Goal: Share content: Share content

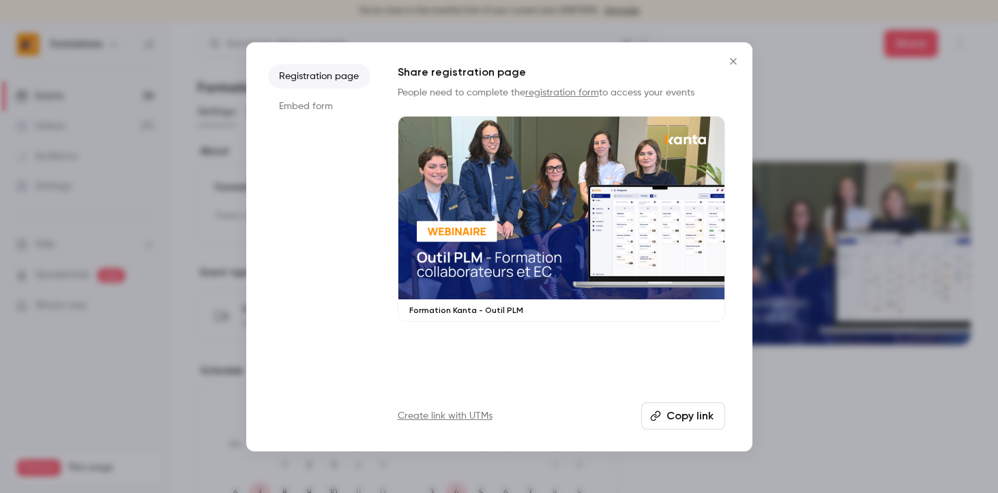
click at [771, 51] on div at bounding box center [499, 246] width 998 height 493
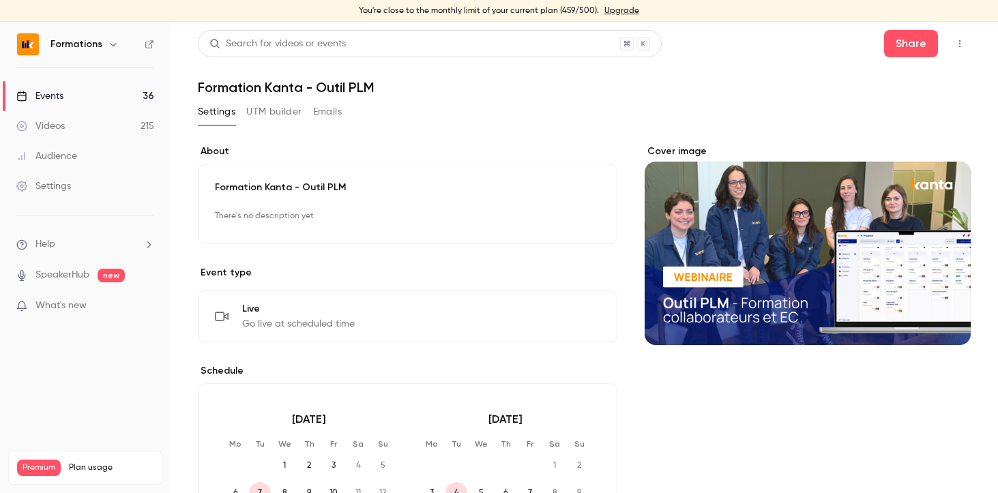
click at [59, 97] on div "Events" at bounding box center [39, 96] width 47 height 14
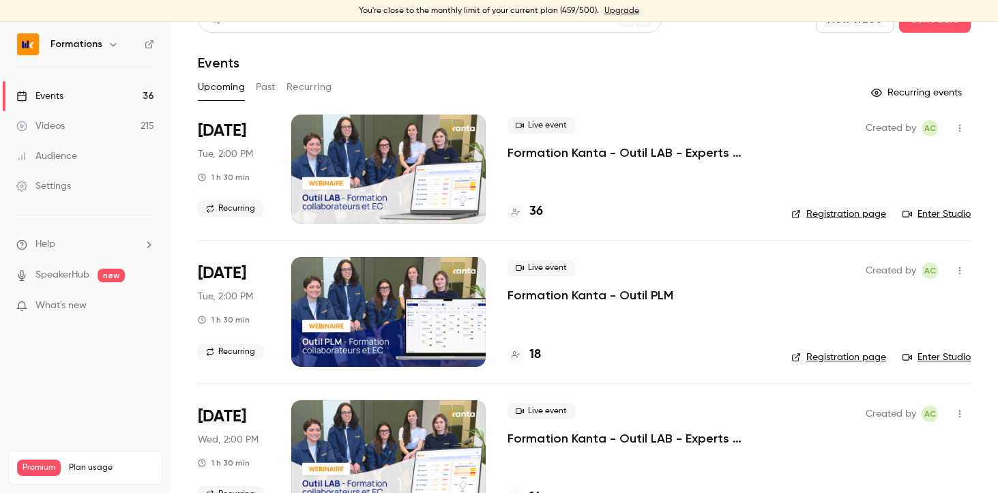
scroll to position [38, 0]
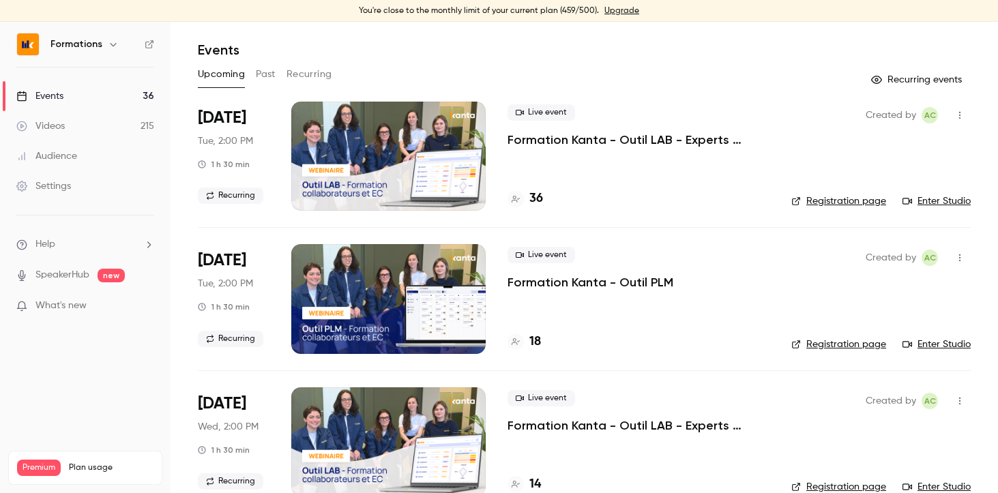
click at [584, 284] on p "Formation Kanta - Outil PLM" at bounding box center [591, 282] width 166 height 16
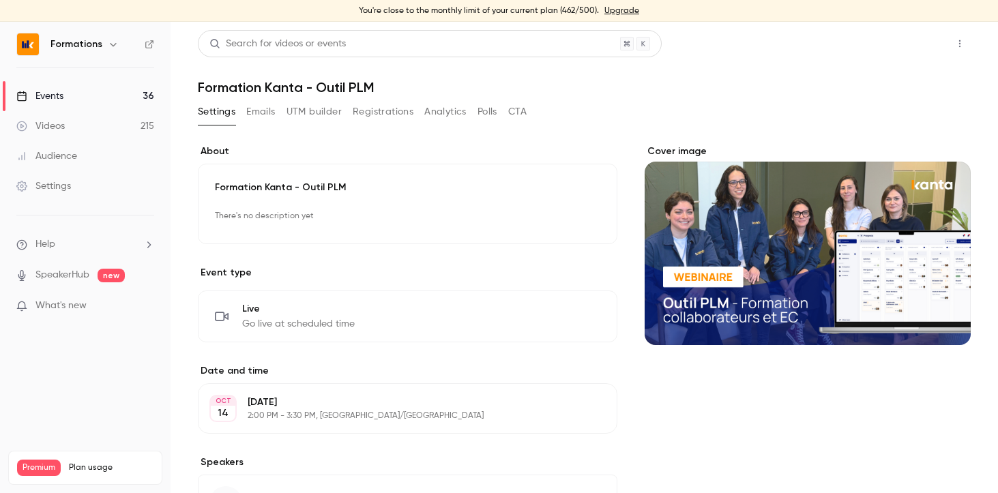
click at [887, 47] on button "Share" at bounding box center [911, 43] width 54 height 27
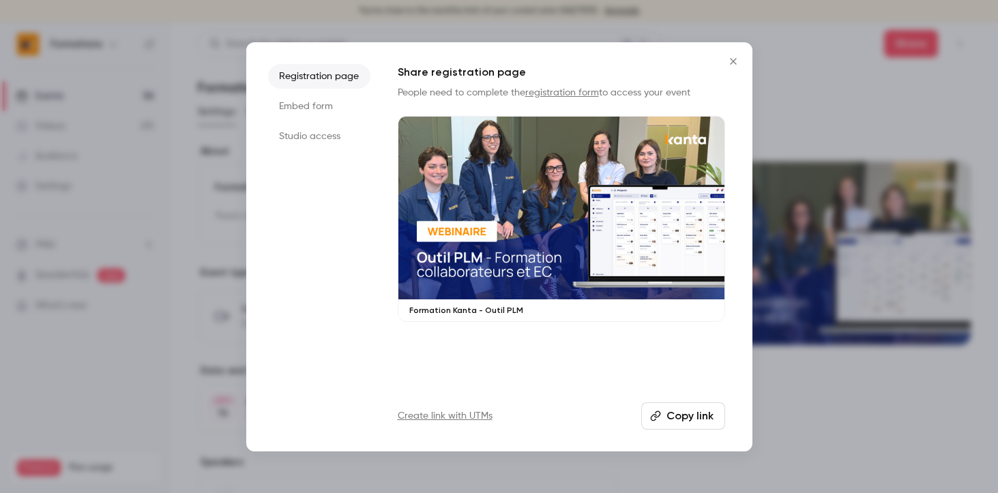
click at [681, 413] on button "Copy link" at bounding box center [684, 416] width 84 height 27
click at [795, 63] on div at bounding box center [499, 246] width 998 height 493
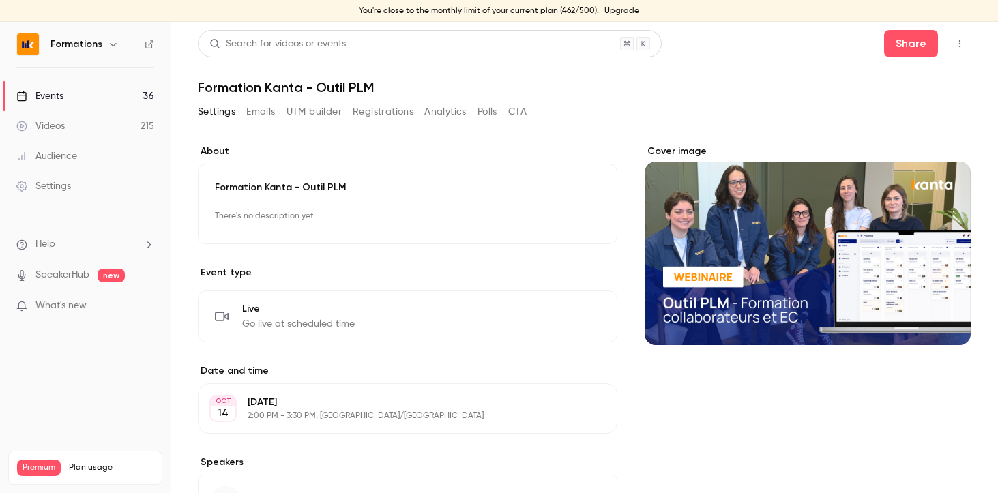
click at [69, 91] on link "Events 36" at bounding box center [85, 96] width 171 height 30
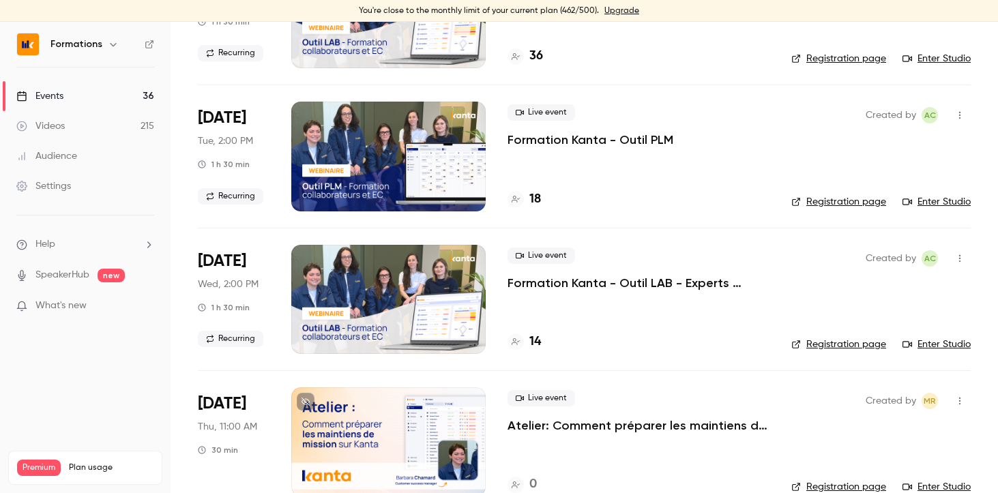
scroll to position [194, 0]
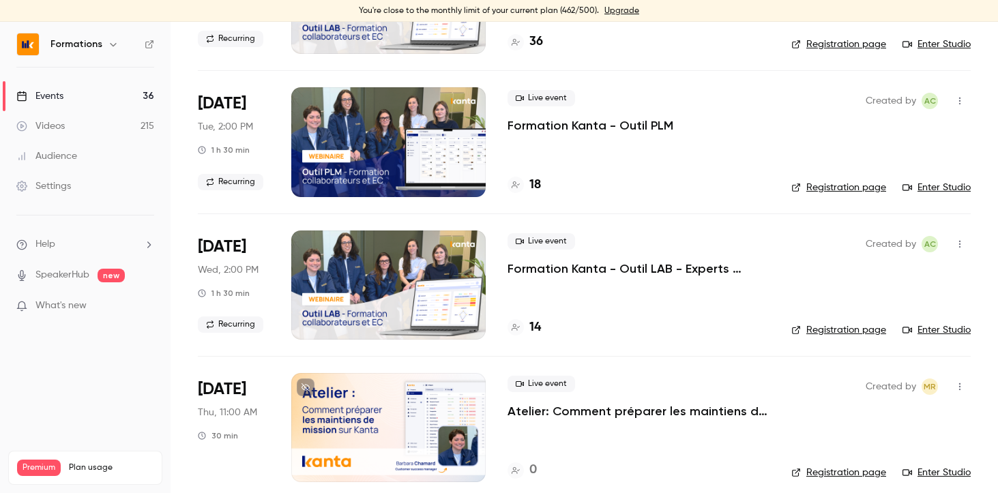
click at [613, 274] on p "Formation Kanta - Outil LAB - Experts Comptables & Collaborateurs" at bounding box center [639, 269] width 262 height 16
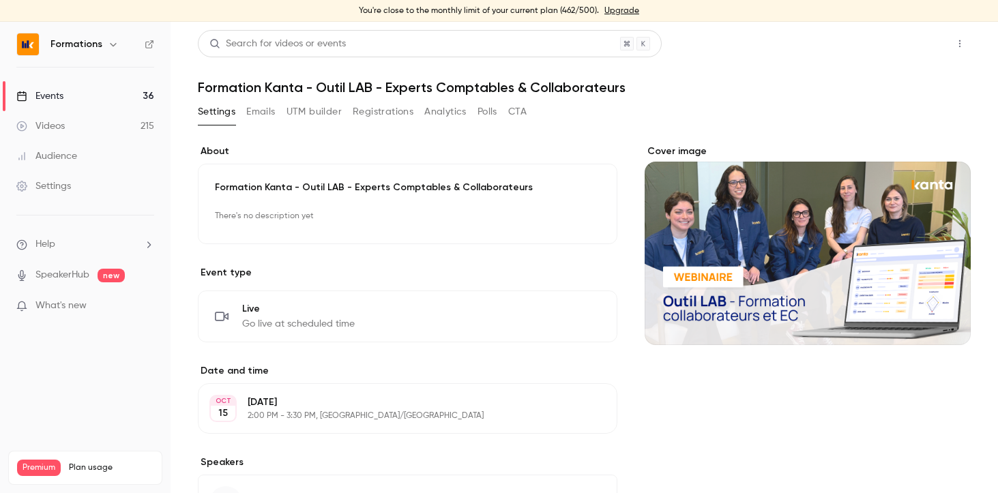
click at [917, 44] on button "Share" at bounding box center [911, 43] width 54 height 27
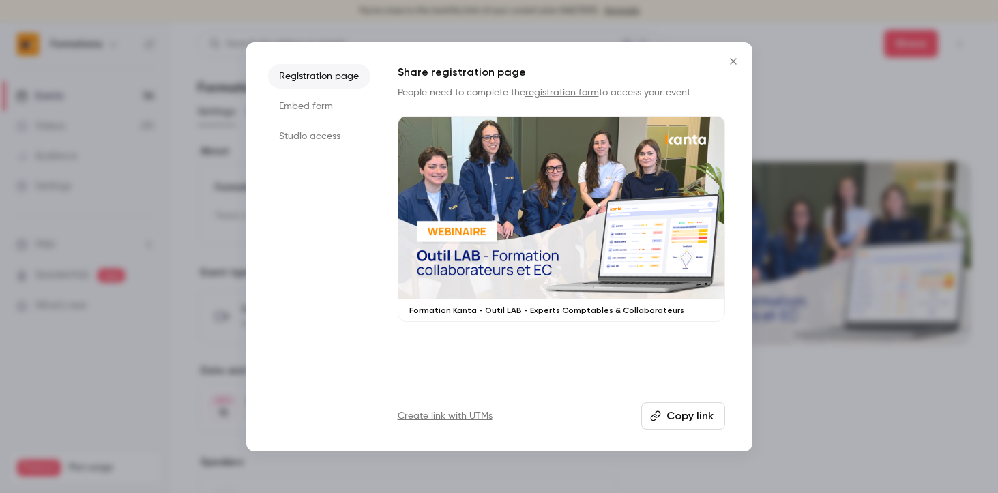
click at [687, 413] on button "Copy link" at bounding box center [684, 416] width 84 height 27
